Goal: Information Seeking & Learning: Learn about a topic

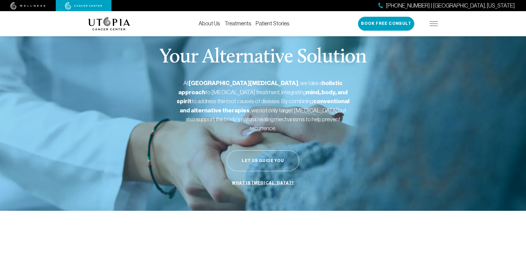
click at [239, 23] on link "Treatments" at bounding box center [238, 23] width 27 height 6
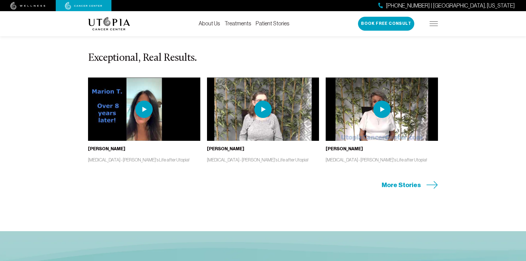
scroll to position [1143, 0]
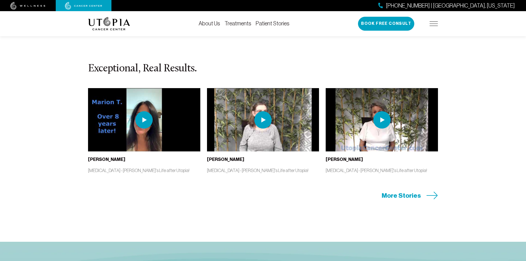
click at [411, 194] on span "More Stories" at bounding box center [401, 195] width 39 height 9
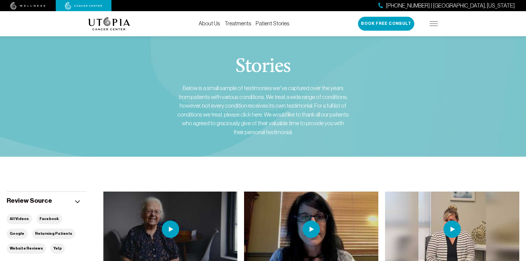
click at [207, 23] on link "About Us" at bounding box center [209, 23] width 21 height 6
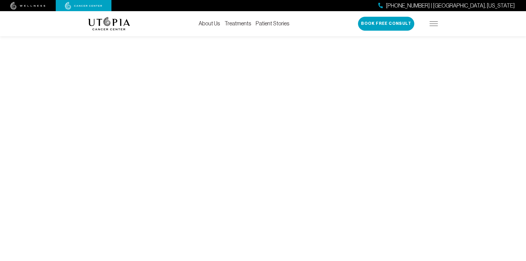
scroll to position [2132, 0]
